Goal: Transaction & Acquisition: Download file/media

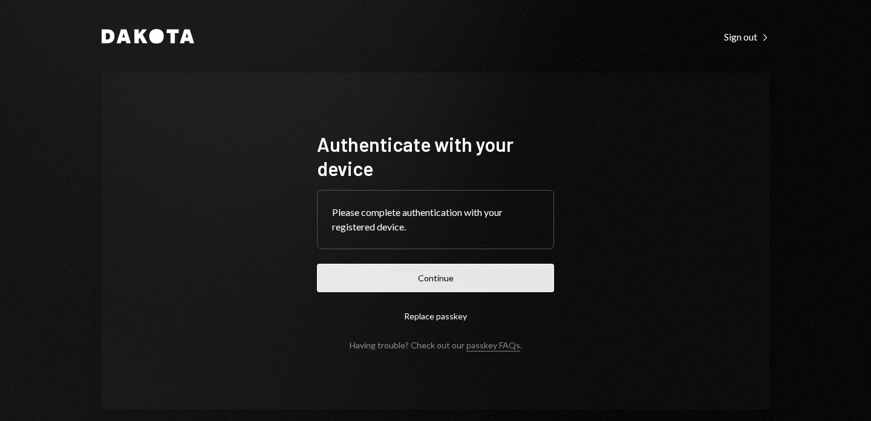
click at [434, 280] on button "Continue" at bounding box center [435, 278] width 237 height 28
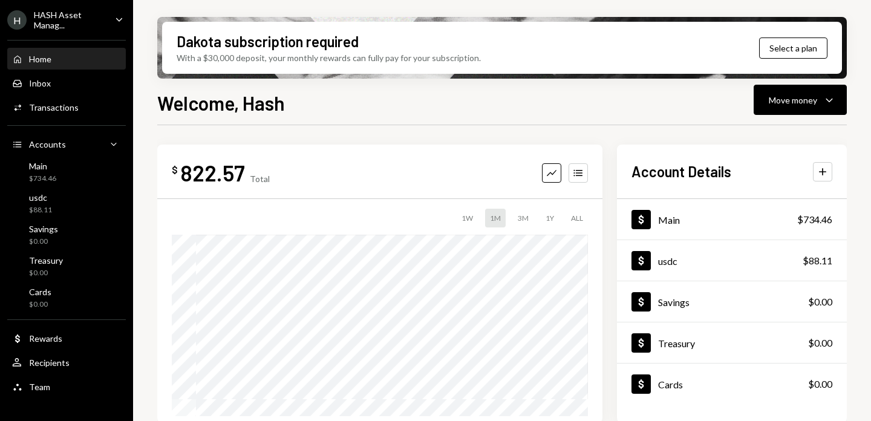
click at [73, 24] on div "HASH Asset Manag..." at bounding box center [69, 20] width 71 height 21
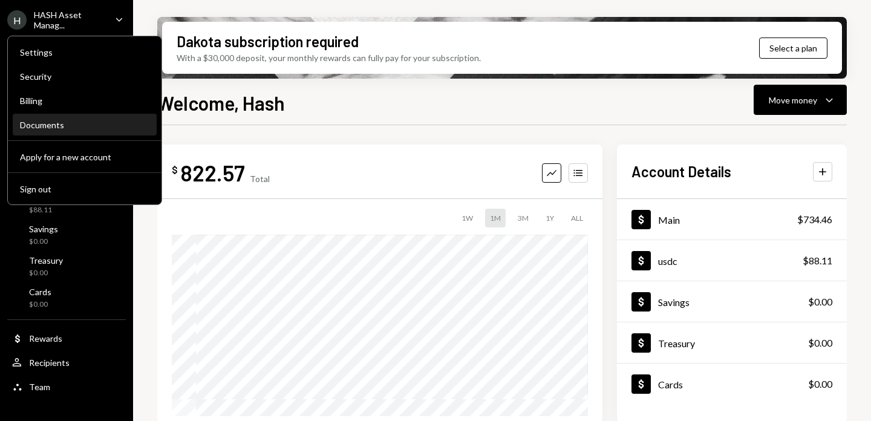
click at [64, 125] on div "Documents" at bounding box center [85, 125] width 130 height 10
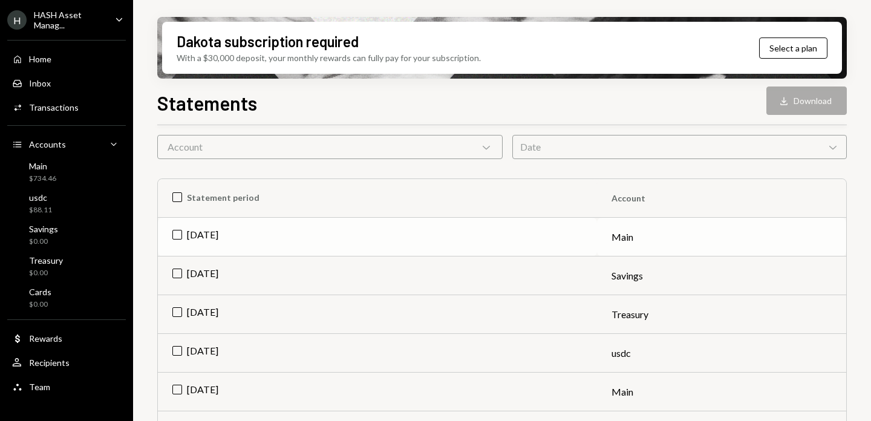
scroll to position [100, 0]
click at [182, 234] on td "[DATE]" at bounding box center [377, 236] width 439 height 39
click at [821, 101] on button "Download Download" at bounding box center [807, 101] width 80 height 28
